Goal: Task Accomplishment & Management: Manage account settings

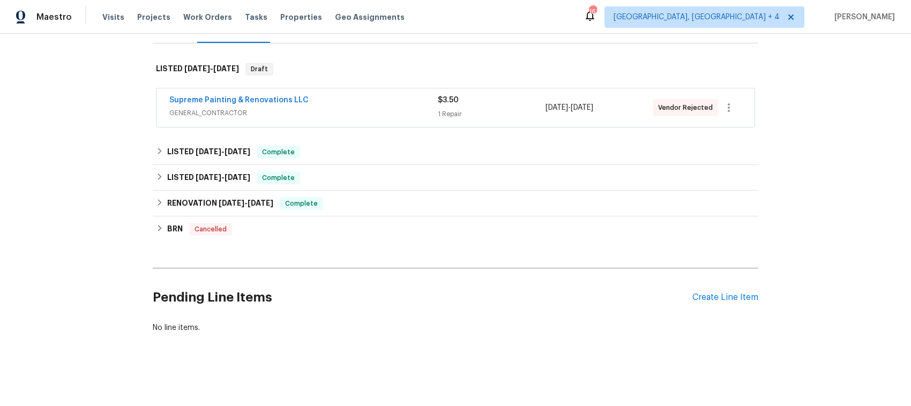
scroll to position [94, 0]
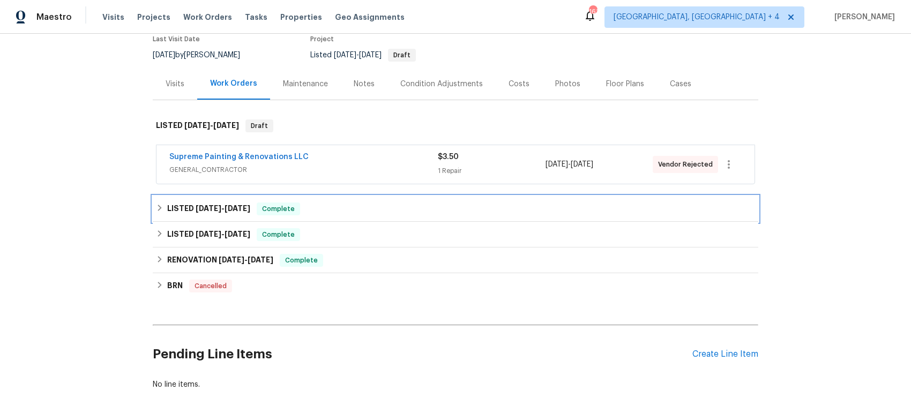
click at [159, 206] on div "LISTED [DATE] - [DATE] Complete" at bounding box center [455, 209] width 599 height 13
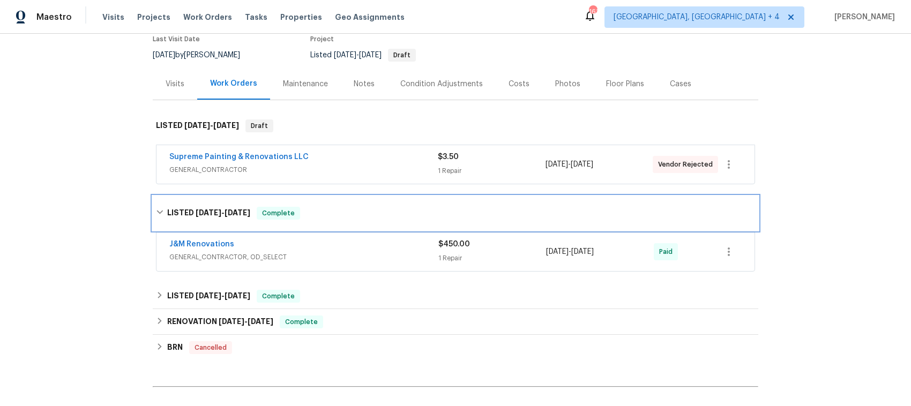
scroll to position [161, 0]
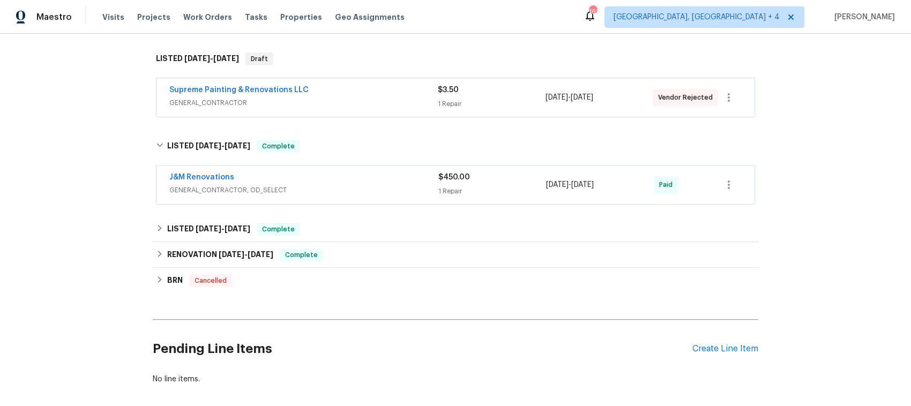
click at [311, 185] on span "GENERAL_CONTRACTOR, OD_SELECT" at bounding box center [303, 190] width 269 height 11
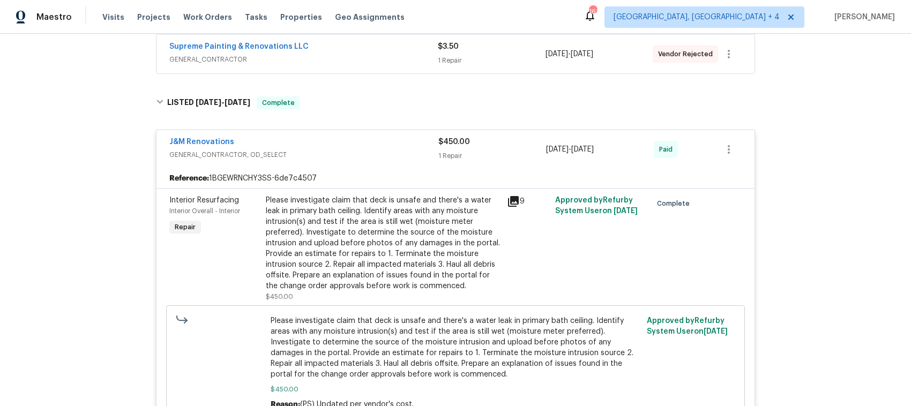
scroll to position [228, 0]
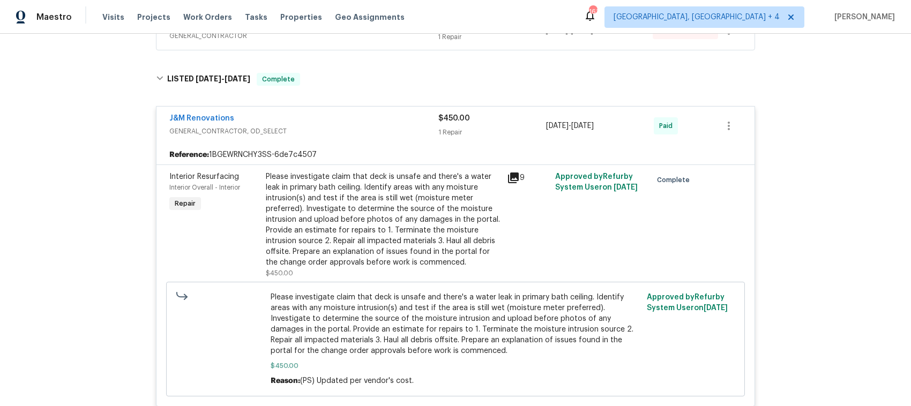
click at [321, 124] on div "J&M Renovations" at bounding box center [303, 119] width 269 height 13
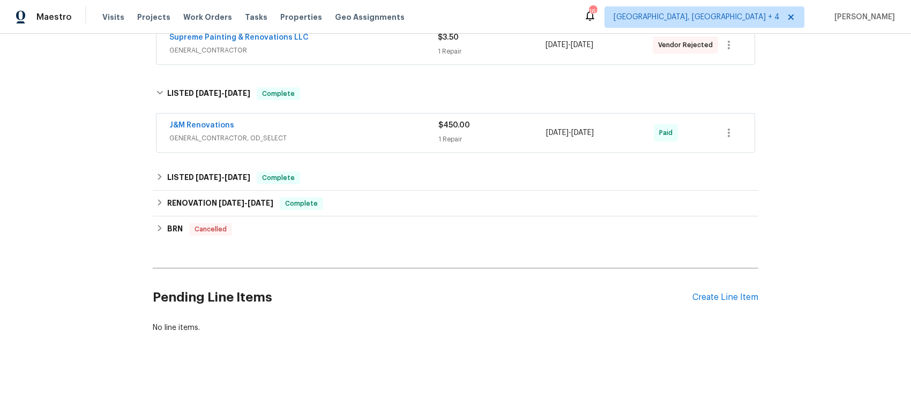
scroll to position [223, 0]
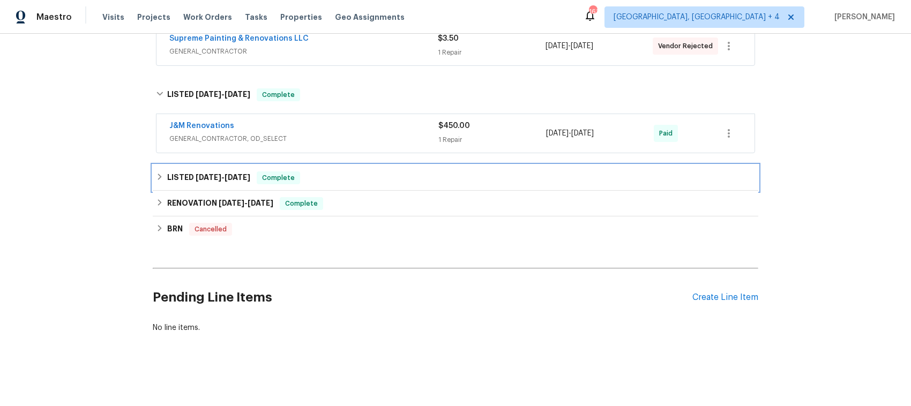
click at [158, 173] on icon at bounding box center [160, 177] width 8 height 8
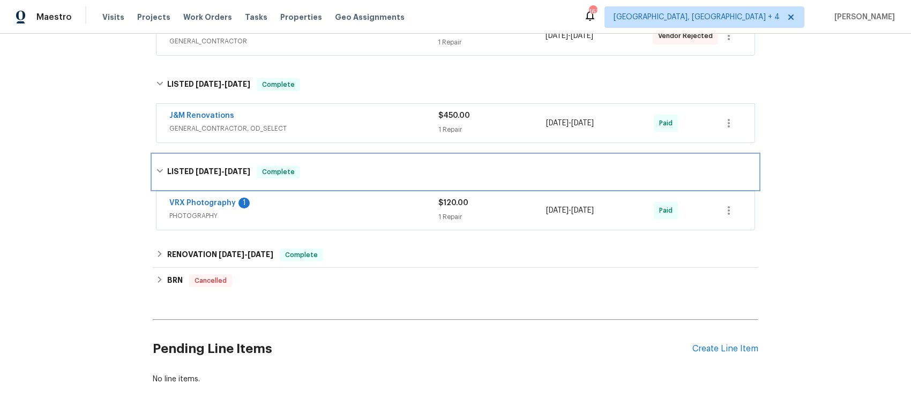
click at [156, 173] on icon at bounding box center [160, 171] width 8 height 8
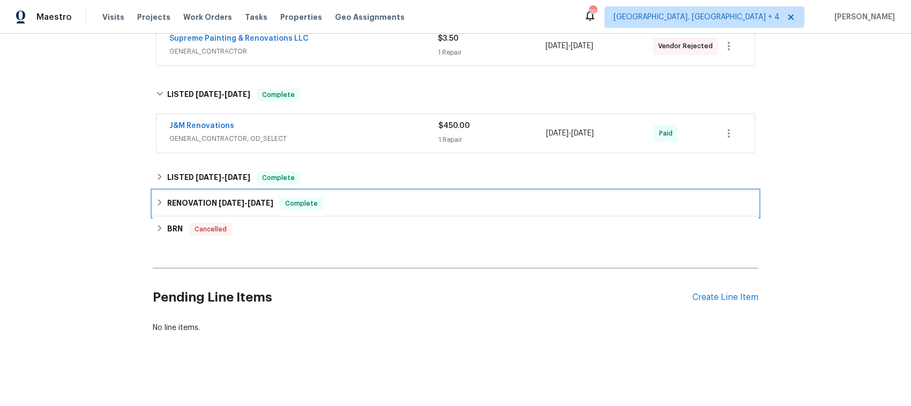
click at [156, 199] on icon at bounding box center [160, 203] width 8 height 8
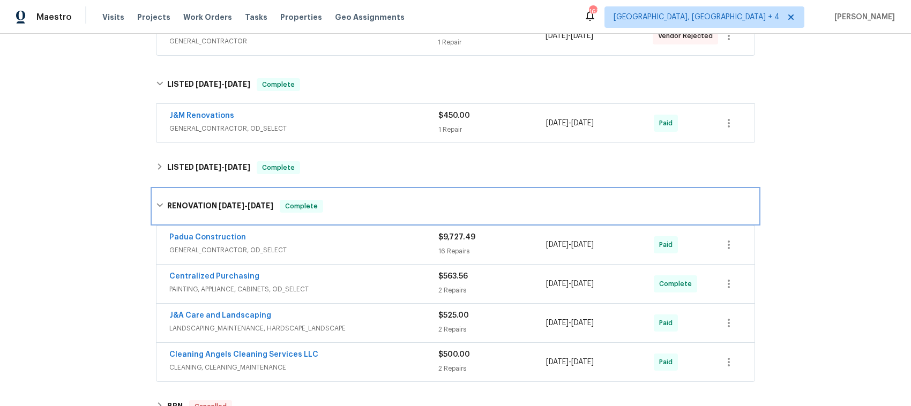
scroll to position [290, 0]
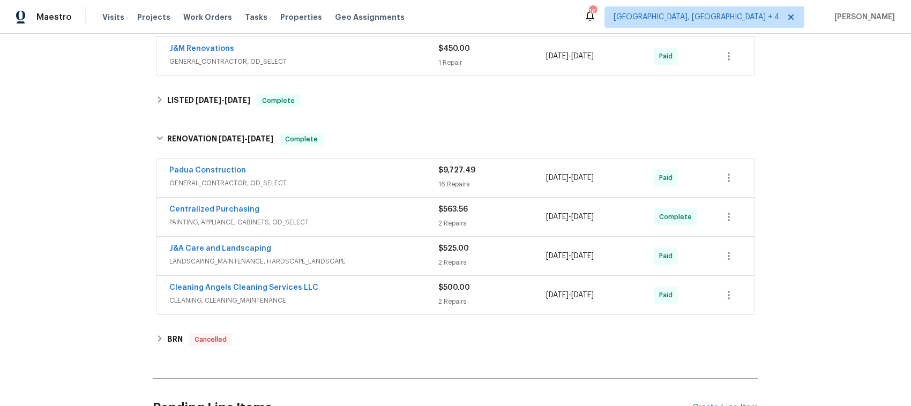
click at [370, 252] on div "J&A Care and Landscaping" at bounding box center [303, 249] width 269 height 13
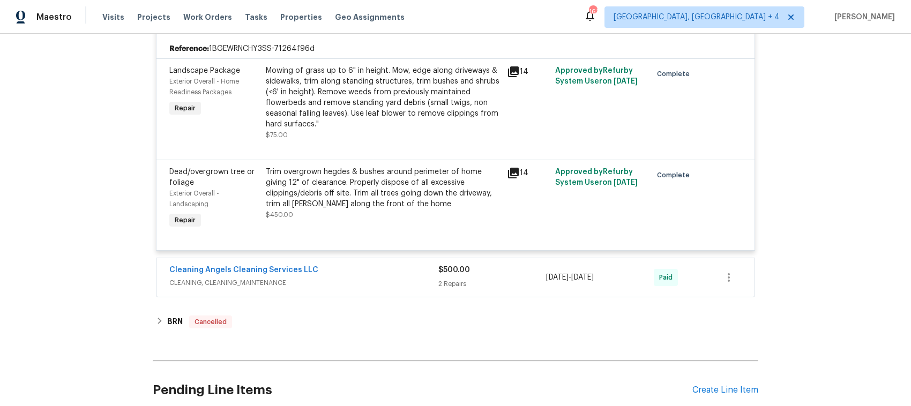
scroll to position [558, 0]
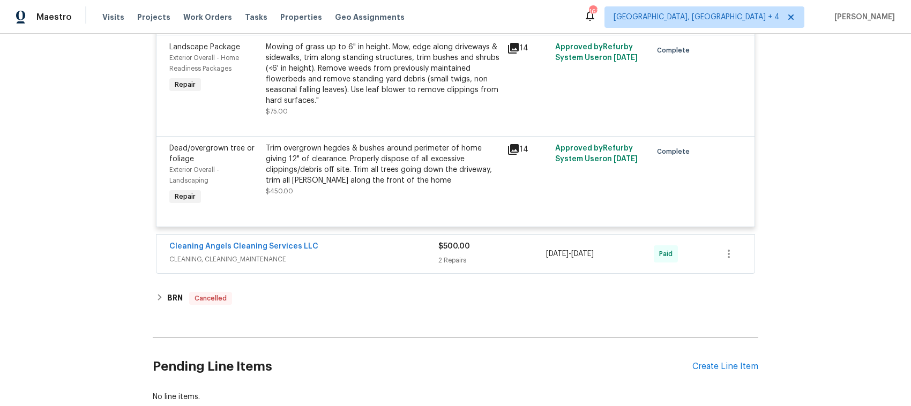
click at [508, 153] on icon at bounding box center [513, 149] width 11 height 11
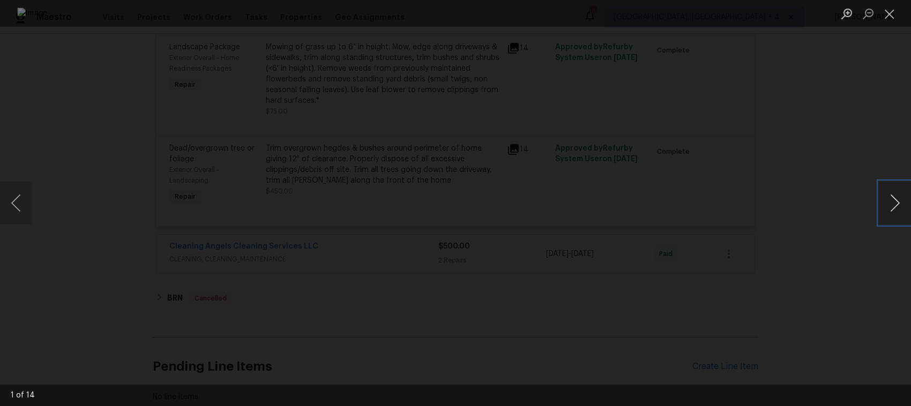
click at [809, 200] on button "Next image" at bounding box center [895, 203] width 32 height 43
click at [809, 201] on button "Next image" at bounding box center [895, 203] width 32 height 43
